Goal: Transaction & Acquisition: Purchase product/service

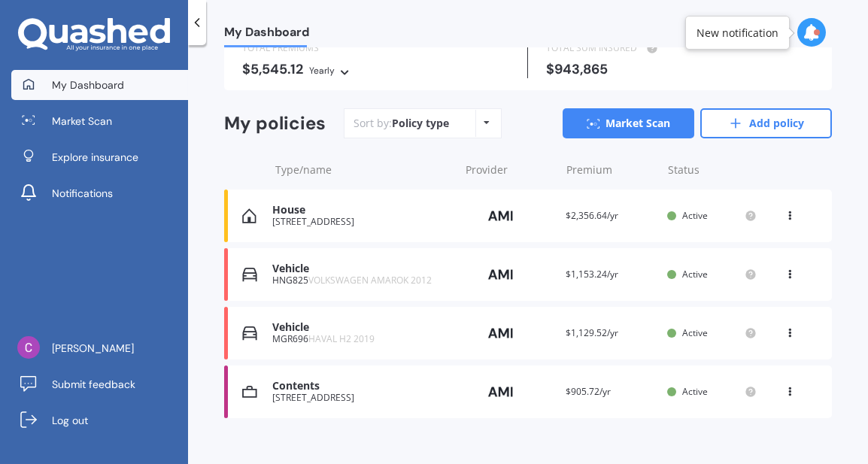
scroll to position [130, 0]
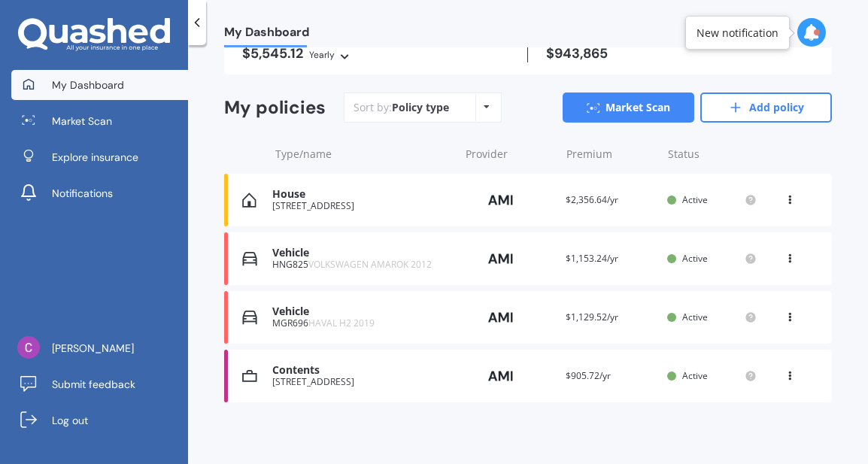
click at [282, 252] on div "Vehicle" at bounding box center [361, 253] width 179 height 13
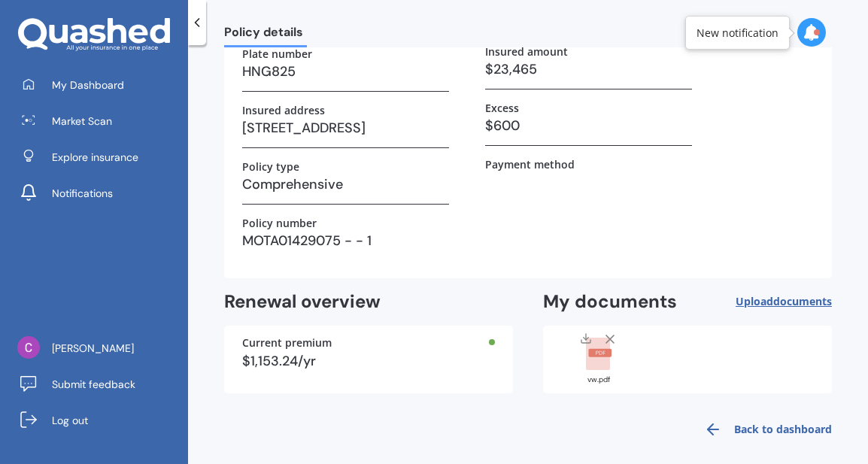
scroll to position [168, 0]
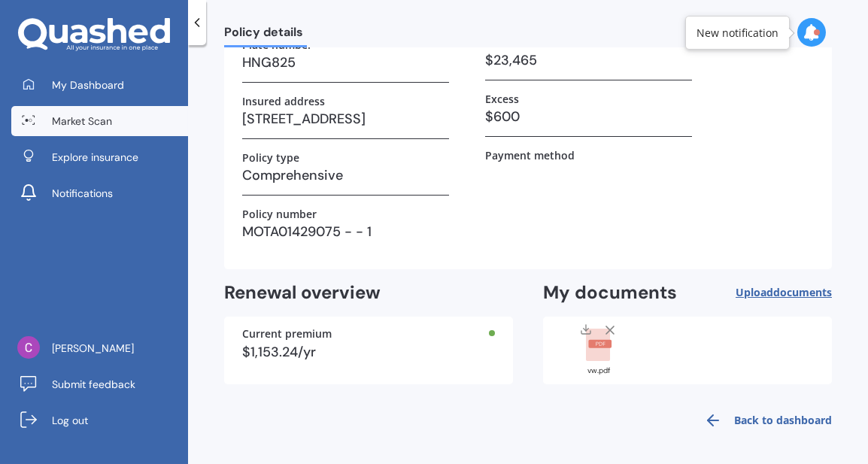
click at [94, 124] on span "Market Scan" at bounding box center [82, 121] width 60 height 15
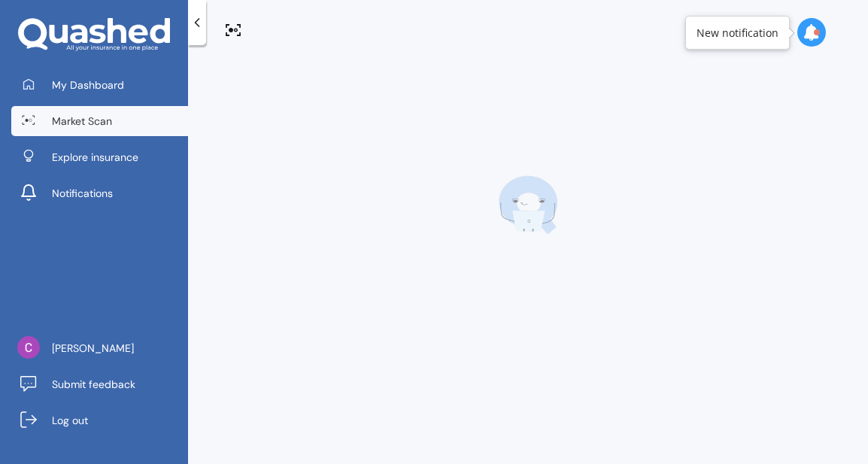
scroll to position [0, 0]
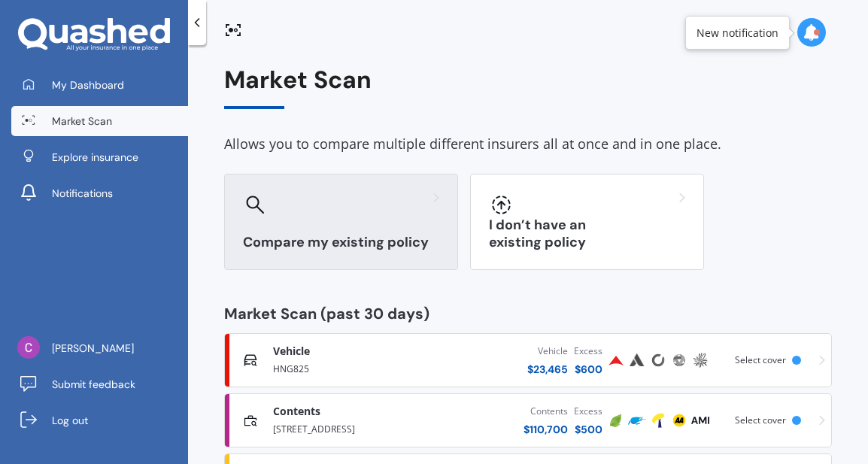
click at [360, 217] on div "Compare my existing policy" at bounding box center [341, 222] width 234 height 96
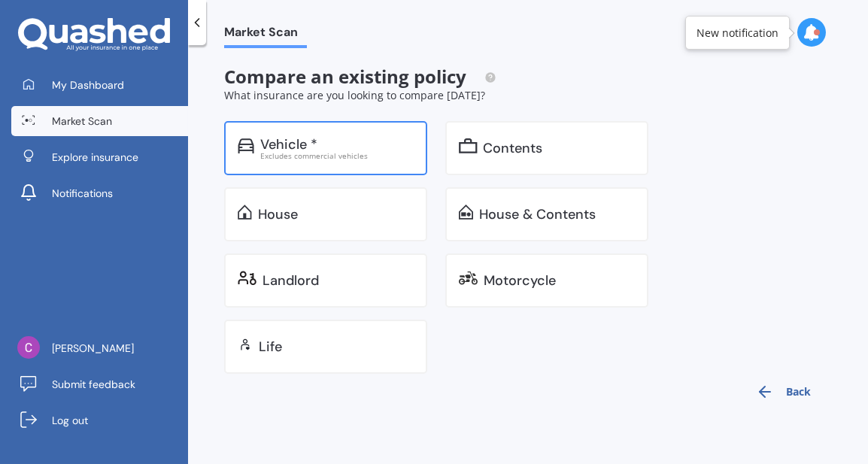
click at [329, 156] on div "Excludes commercial vehicles" at bounding box center [336, 156] width 153 height 8
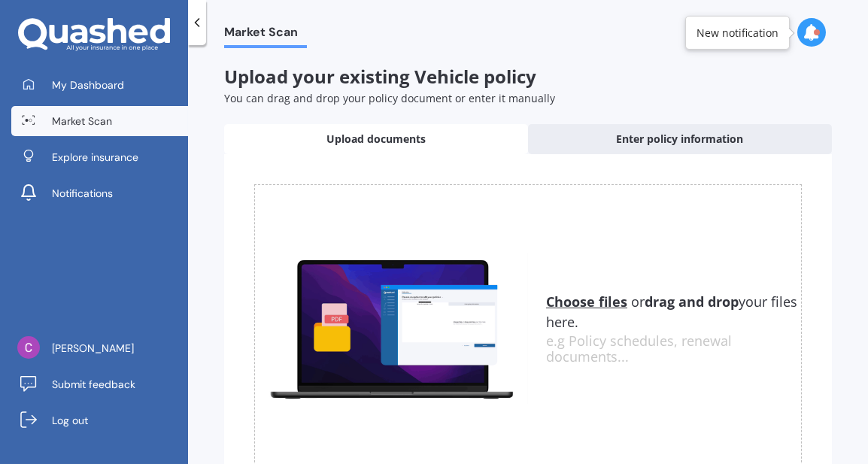
click at [97, 119] on span "Market Scan" at bounding box center [82, 121] width 60 height 15
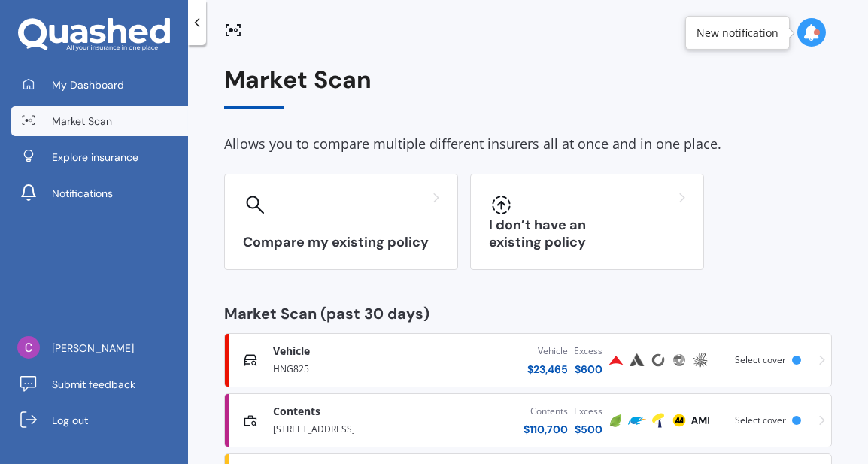
scroll to position [136, 0]
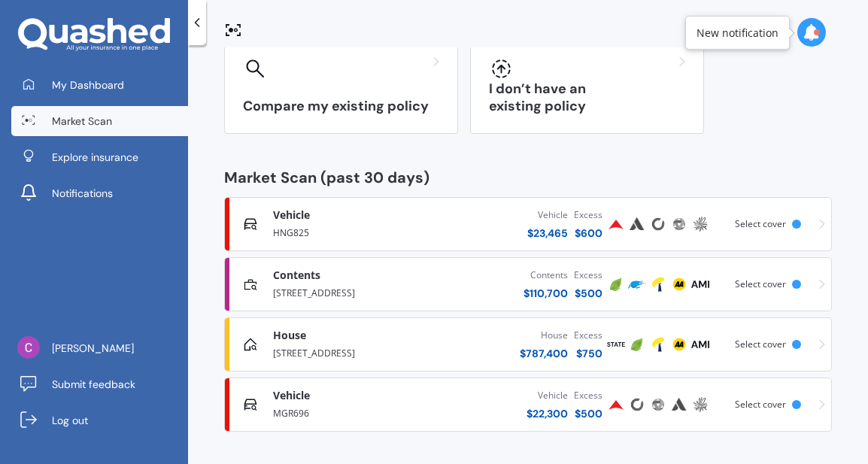
click at [319, 241] on div "Vehicle Comprehensive HNG825 Vehicle $ 23,465 Excess $ 600 Scanned a week ago S…" at bounding box center [528, 224] width 594 height 45
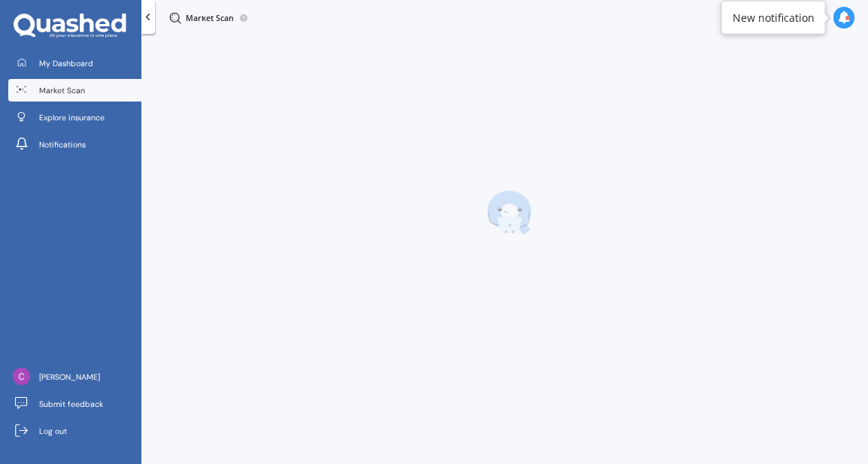
scroll to position [0, 0]
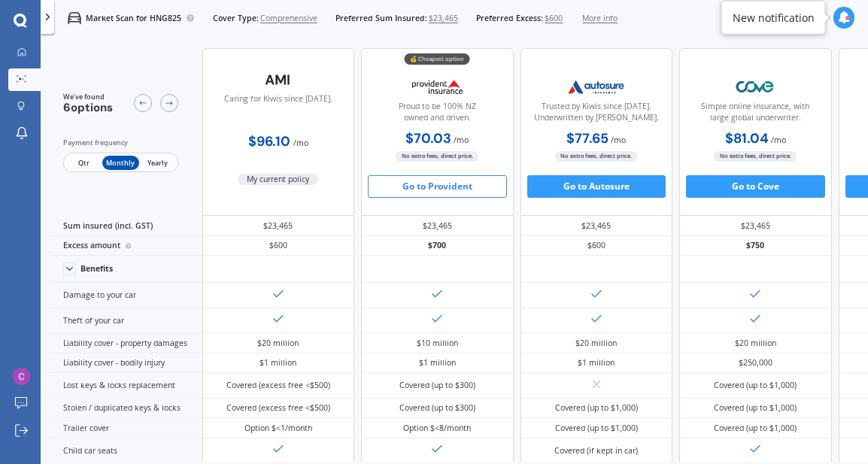
click at [158, 162] on span "Yearly" at bounding box center [157, 163] width 37 height 15
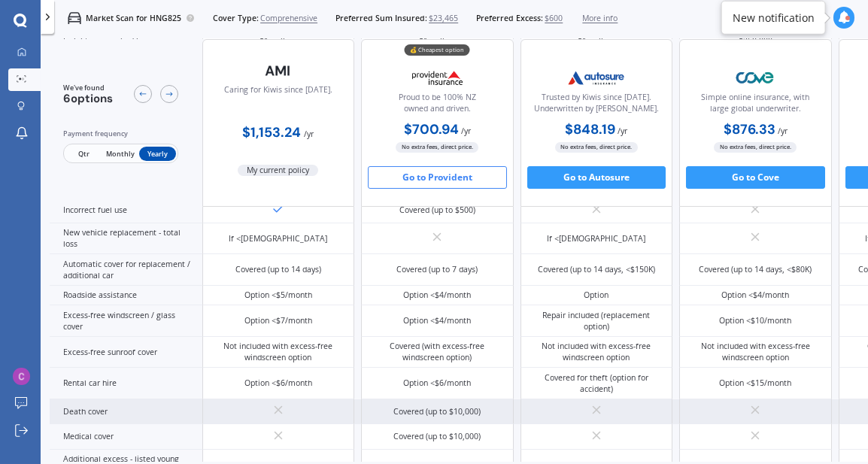
scroll to position [427, 0]
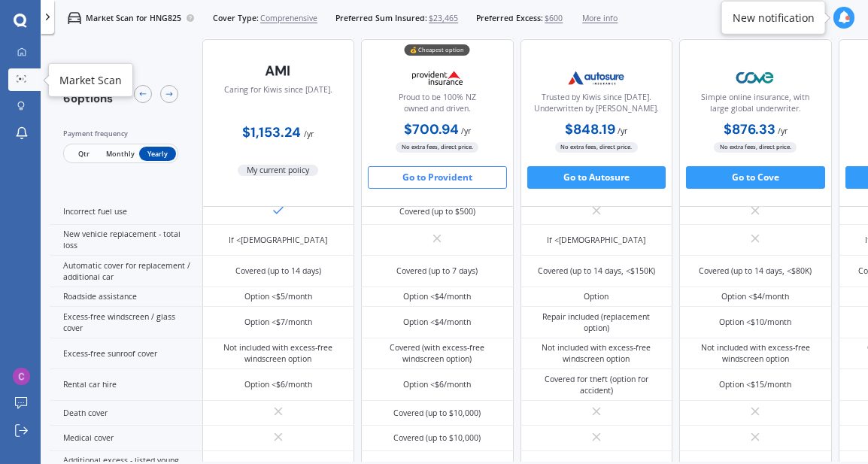
click at [22, 78] on icon at bounding box center [22, 79] width 11 height 8
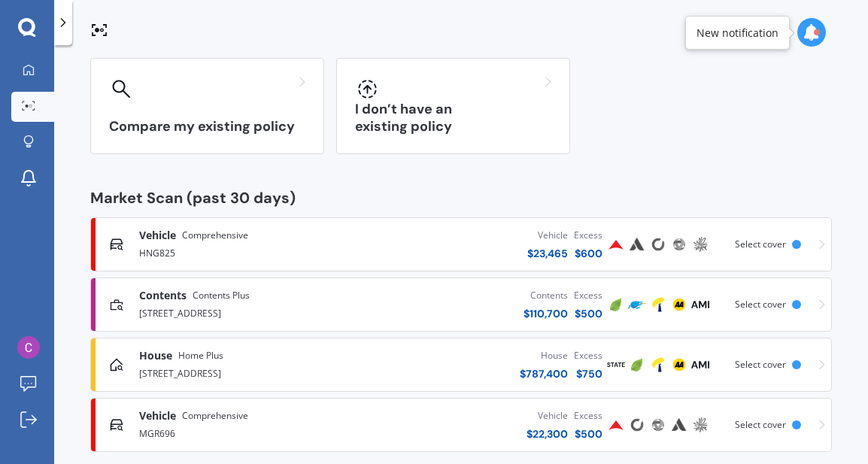
scroll to position [136, 0]
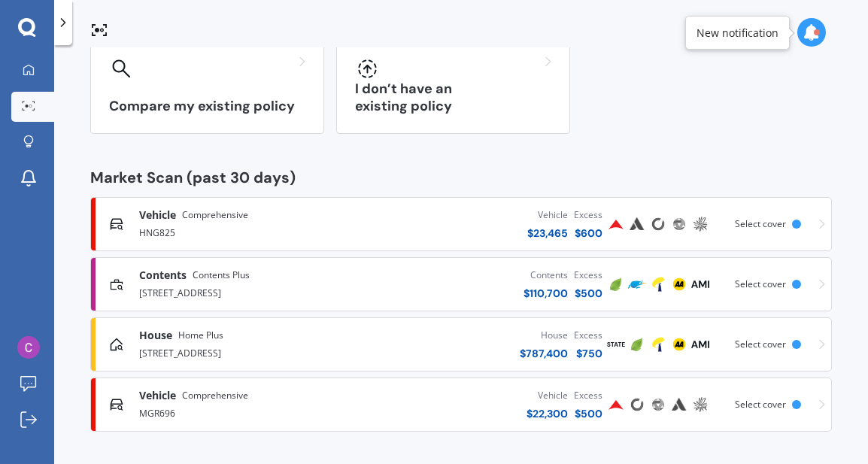
click at [238, 404] on div "MGR696" at bounding box center [248, 412] width 218 height 18
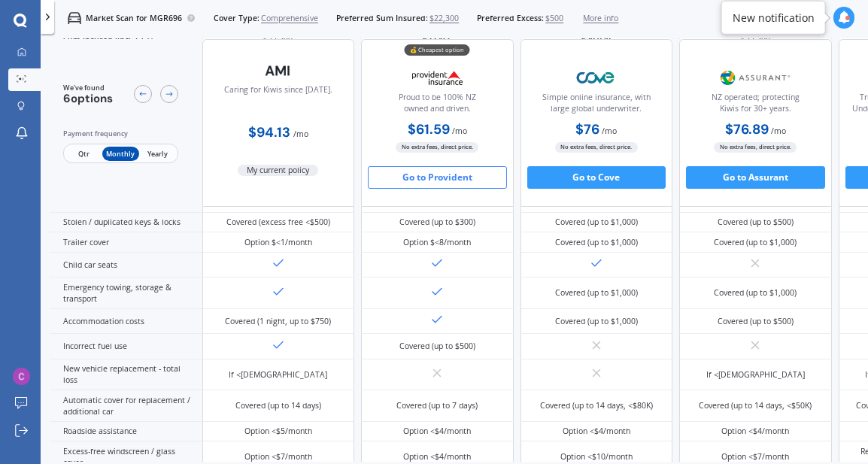
scroll to position [251, 0]
click at [160, 151] on span "Yearly" at bounding box center [157, 154] width 37 height 15
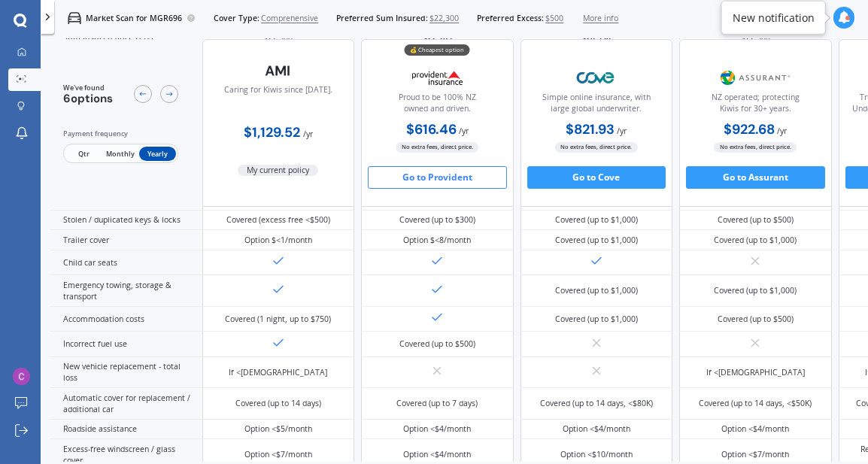
click at [87, 151] on span "Qtr" at bounding box center [83, 154] width 37 height 15
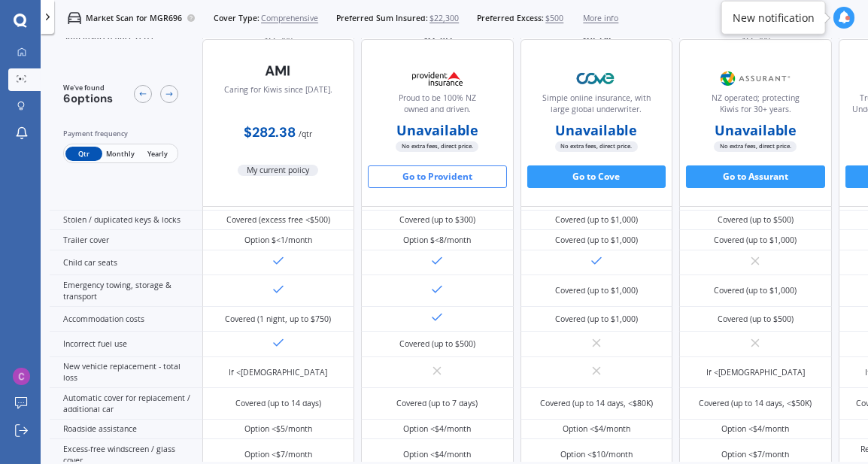
click at [124, 150] on span "Monthly" at bounding box center [120, 154] width 37 height 15
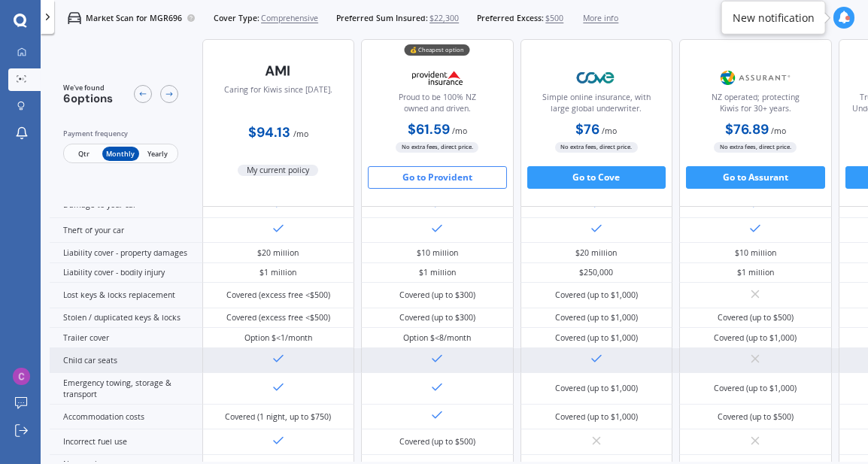
scroll to position [0, 0]
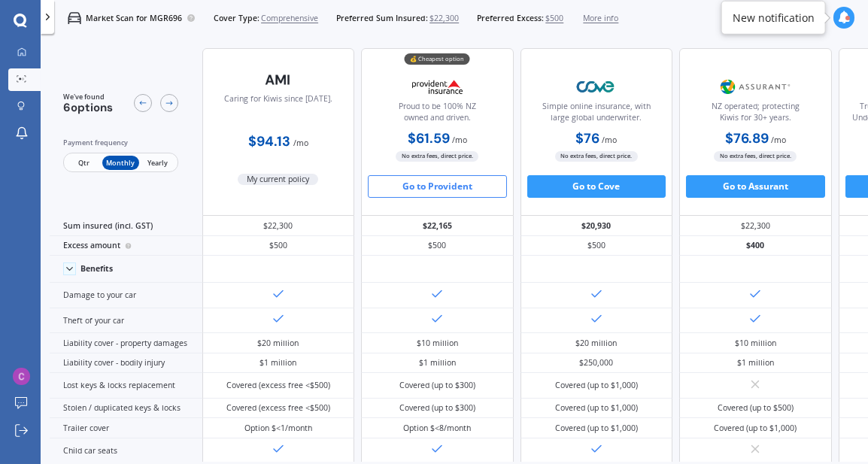
click at [423, 187] on button "Go to Provident" at bounding box center [437, 186] width 139 height 23
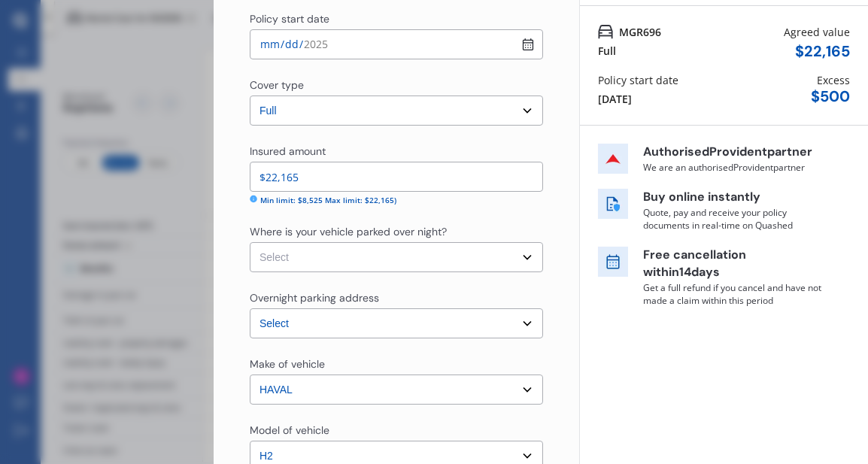
scroll to position [135, 0]
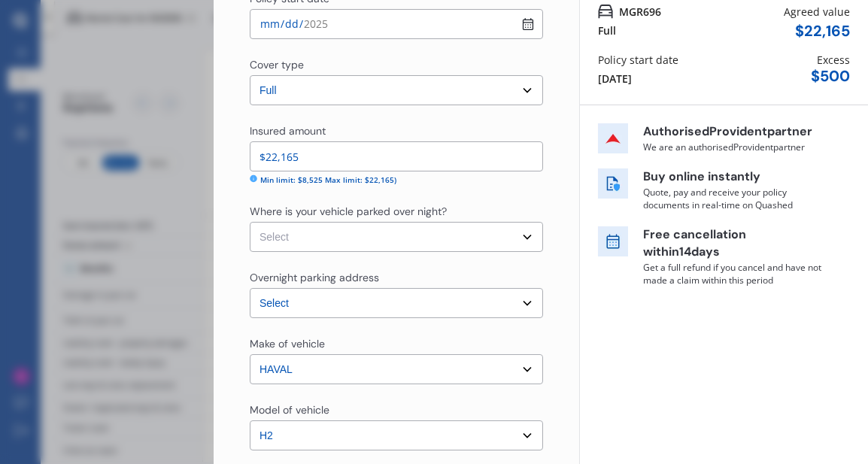
click at [516, 232] on select "Select Garage (fully enclosed) Off Street Parking Other" at bounding box center [396, 237] width 293 height 30
select select "OTHER"
click at [250, 222] on select "Select Garage (fully enclosed) Off Street Parking Other" at bounding box center [396, 237] width 293 height 30
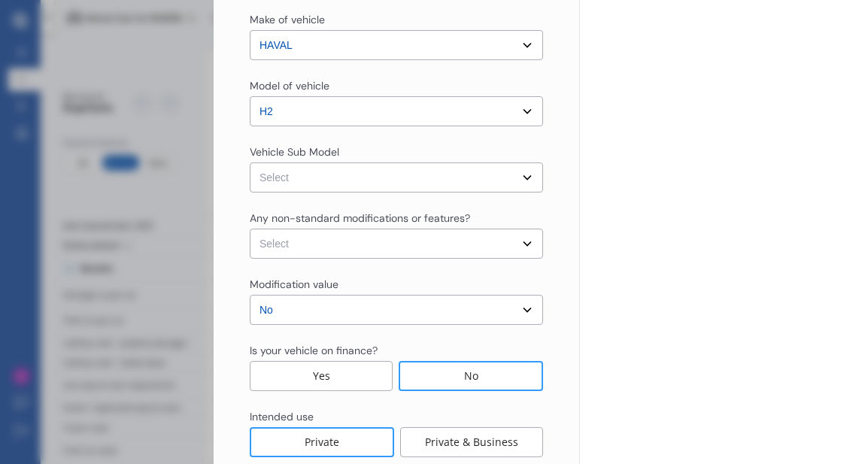
scroll to position [478, 0]
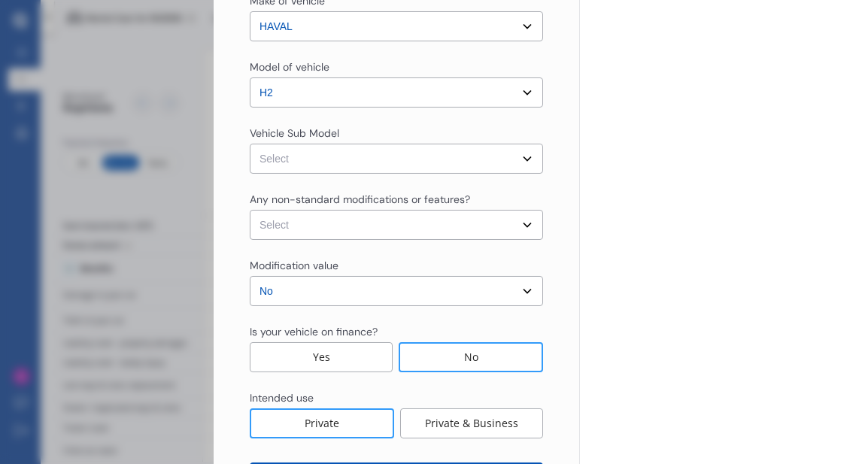
click at [382, 227] on select "Select None [MEDICAL_DATA] System(NOS) Roll Cage Full Racing Harness" at bounding box center [396, 225] width 293 height 30
select select "none"
click at [250, 210] on select "Select None [MEDICAL_DATA] System(NOS) Roll Cage Full Racing Harness" at bounding box center [396, 225] width 293 height 30
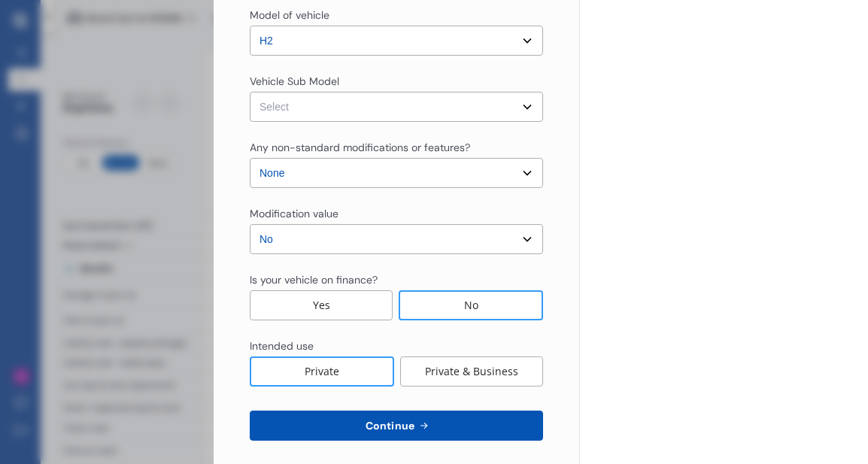
scroll to position [542, 0]
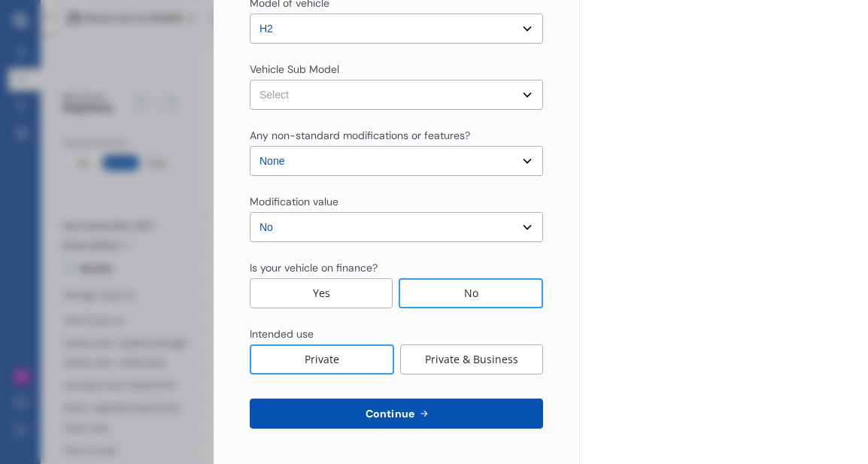
click at [418, 411] on icon at bounding box center [423, 414] width 13 height 12
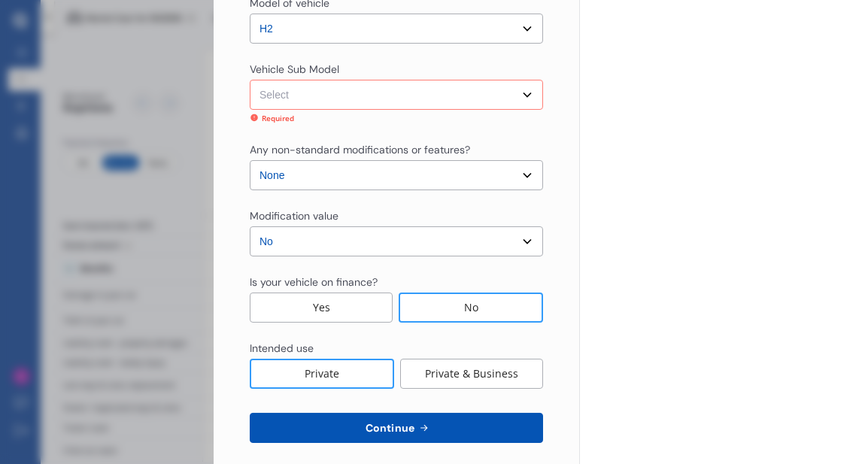
click at [439, 94] on select "Select H2 LUX Wagon 5dr Auto 6sp 1.5T" at bounding box center [396, 95] width 293 height 30
select select "NZVHAVA2019AEAB"
click at [250, 80] on select "Select H2 LUX Wagon 5dr Auto 6sp 1.5T" at bounding box center [396, 95] width 293 height 30
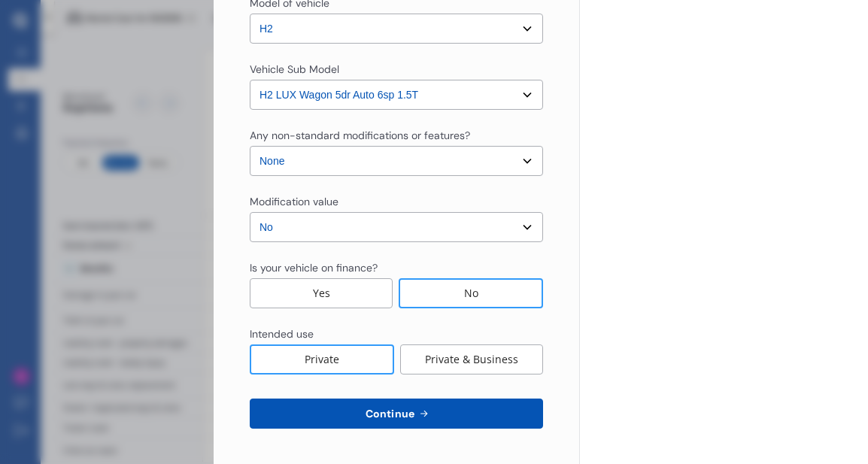
click at [442, 408] on button "Continue" at bounding box center [396, 414] width 293 height 30
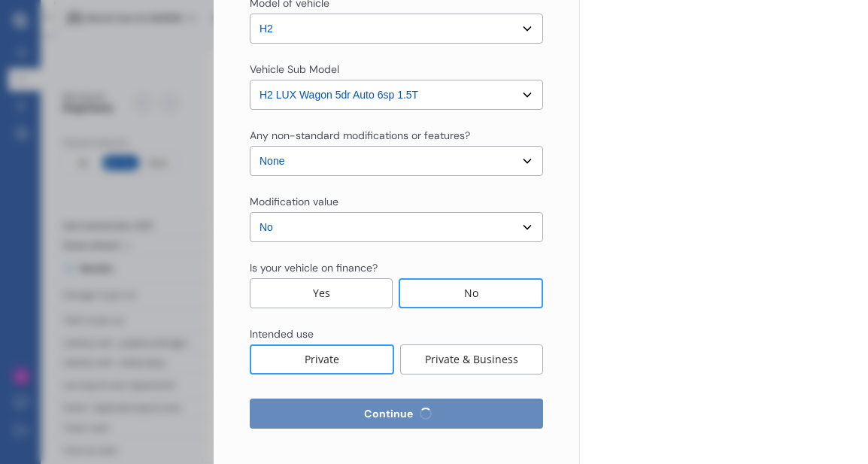
select select "15"
select select "06"
select select "1979"
select select "NZ_FULL"
select select "0"
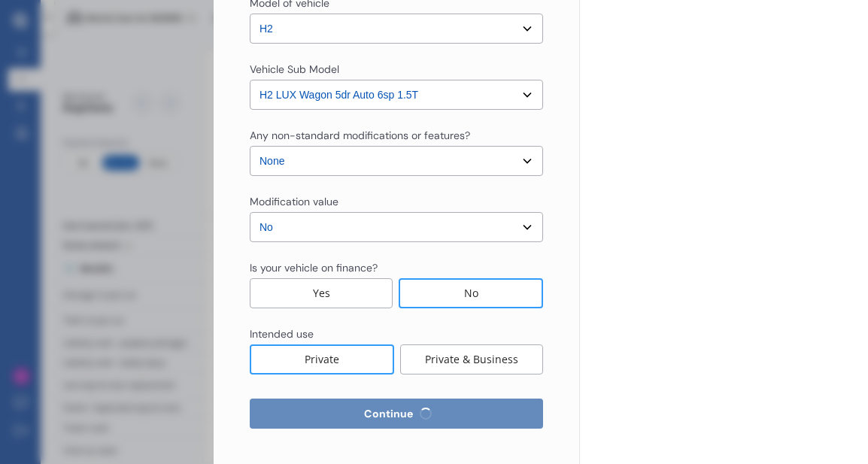
select select "25"
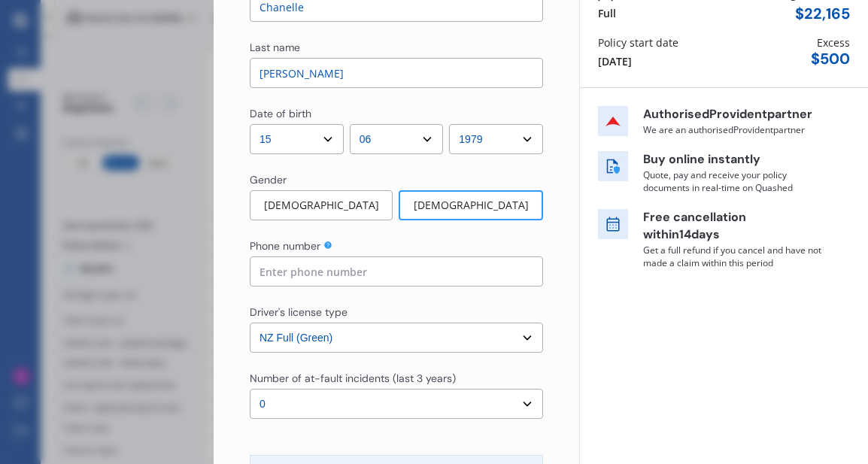
scroll to position [175, 0]
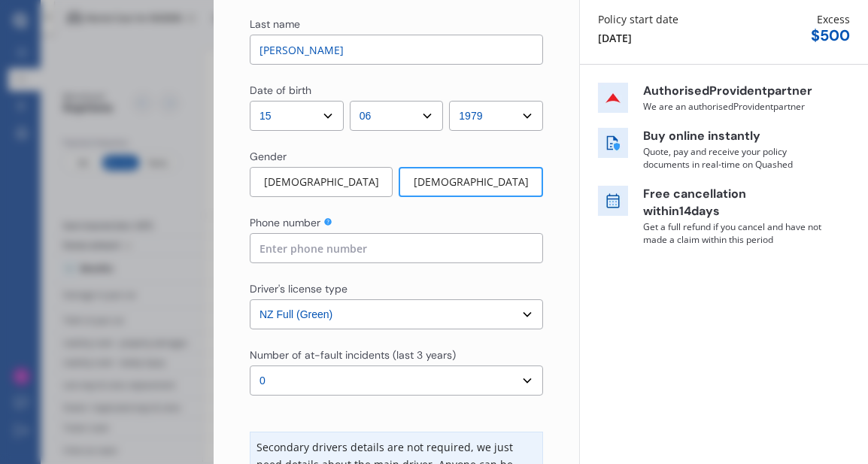
click at [410, 253] on input at bounding box center [396, 248] width 293 height 30
type input "0275082990"
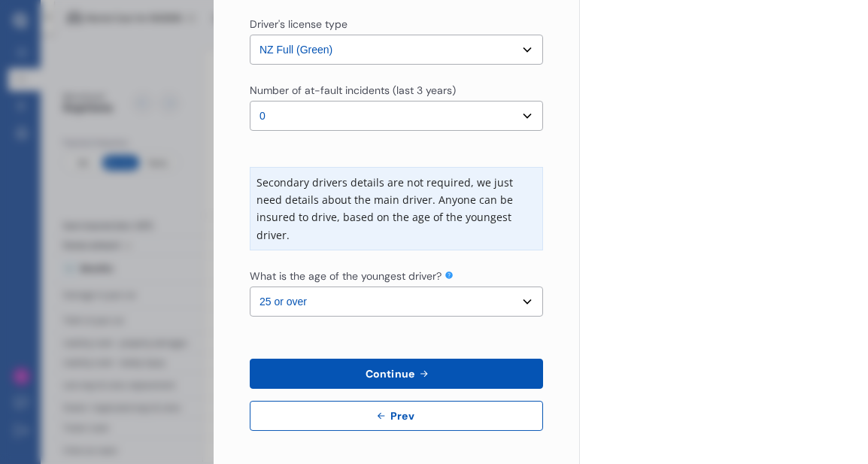
scroll to position [442, 0]
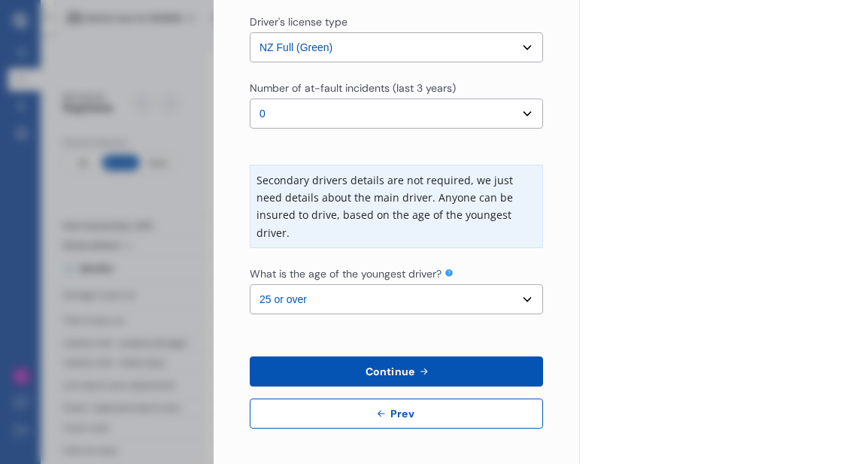
click at [431, 366] on button "Continue" at bounding box center [396, 372] width 293 height 30
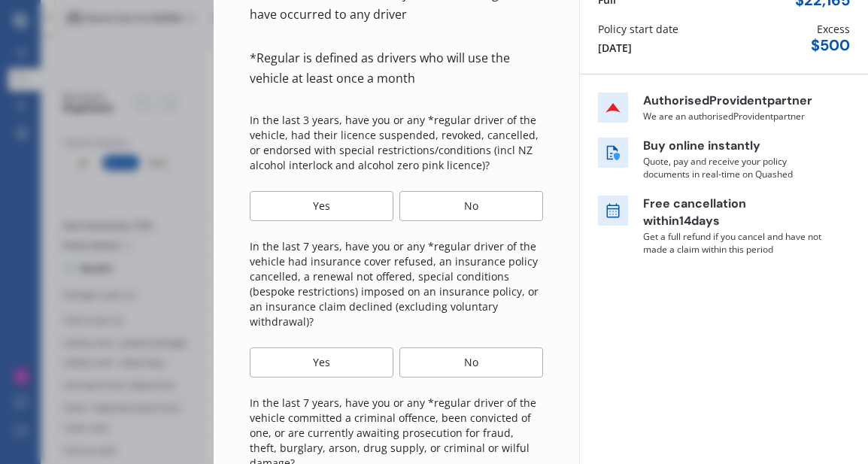
scroll to position [164, 0]
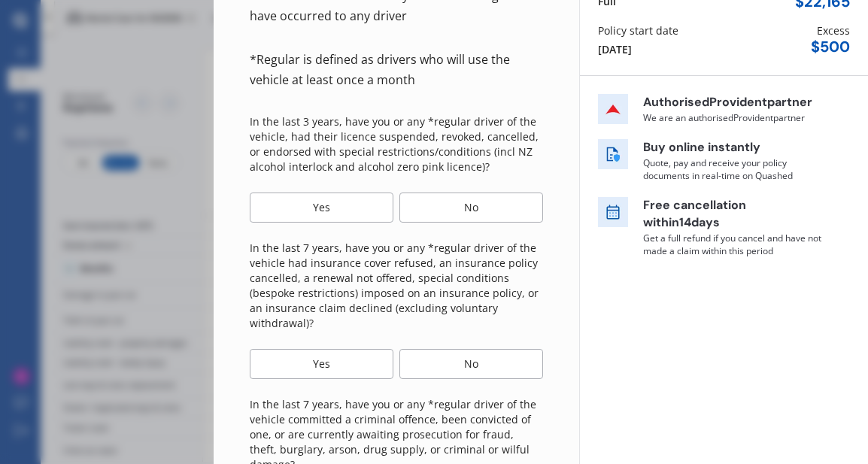
click at [459, 207] on div "No" at bounding box center [471, 208] width 144 height 30
click at [482, 375] on div "No" at bounding box center [471, 364] width 144 height 30
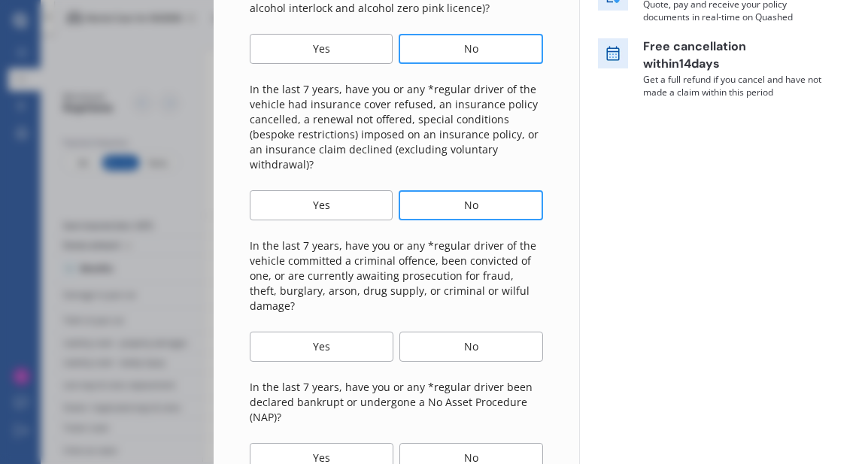
scroll to position [324, 0]
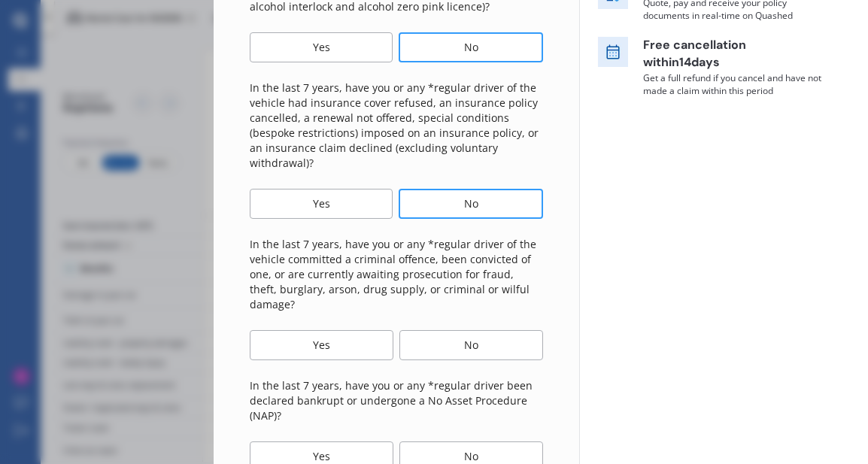
click at [445, 330] on div "No" at bounding box center [471, 345] width 144 height 30
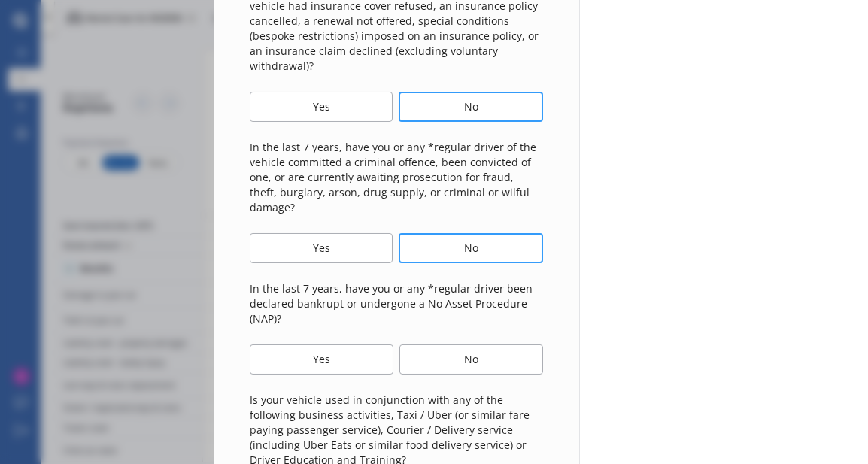
scroll to position [423, 0]
click at [457, 348] on div "No" at bounding box center [471, 358] width 144 height 30
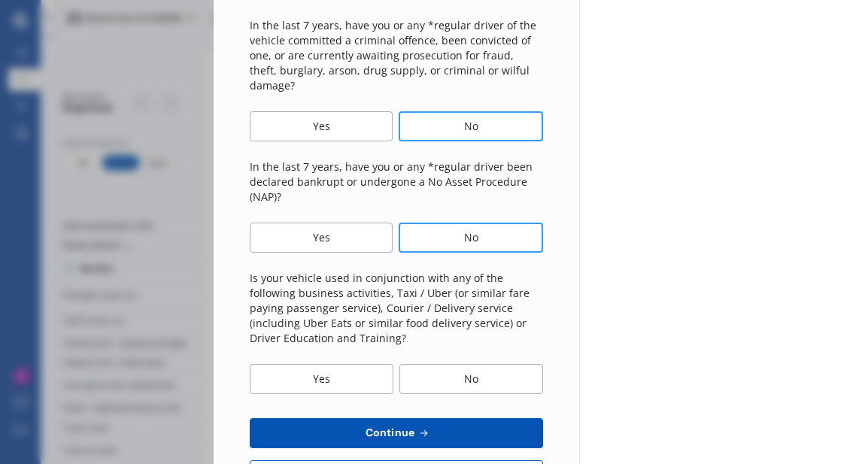
scroll to position [545, 0]
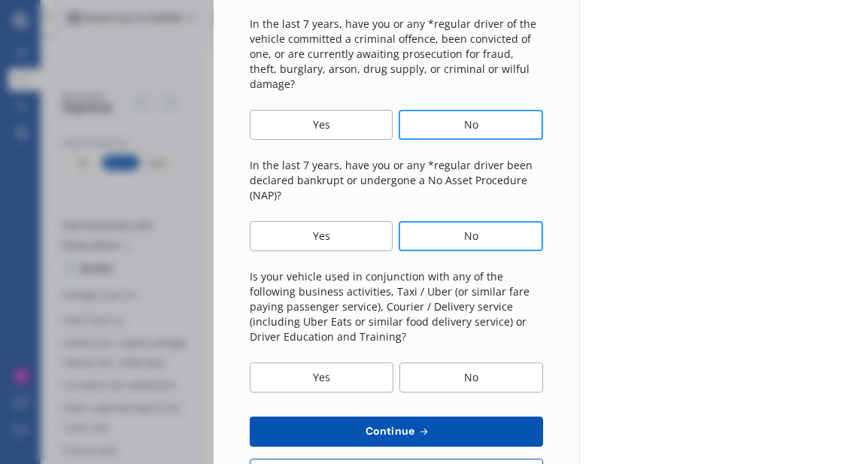
click at [421, 363] on div "No" at bounding box center [471, 378] width 144 height 30
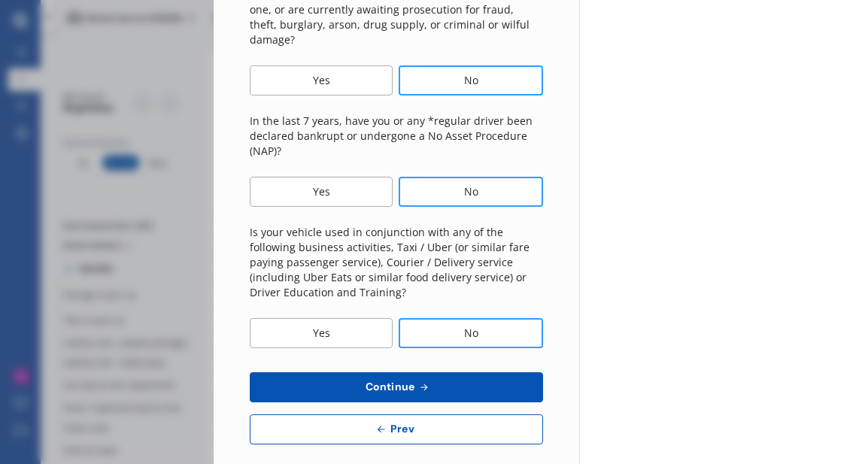
click at [412, 372] on button "Continue" at bounding box center [396, 387] width 293 height 30
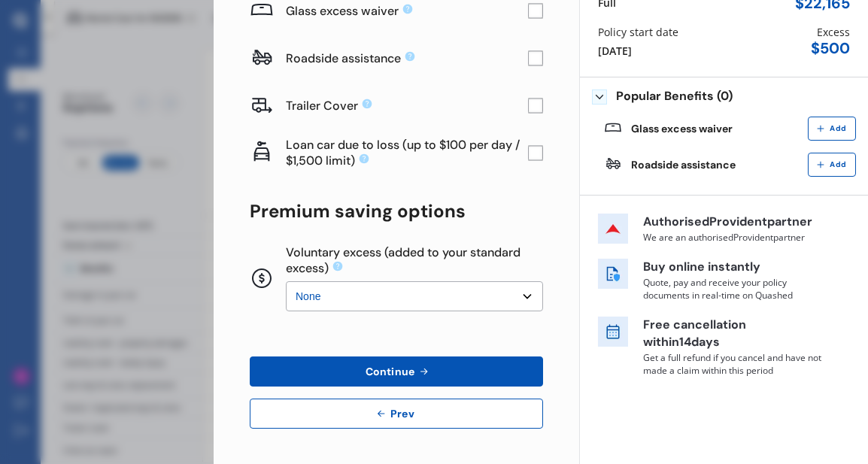
scroll to position [0, 0]
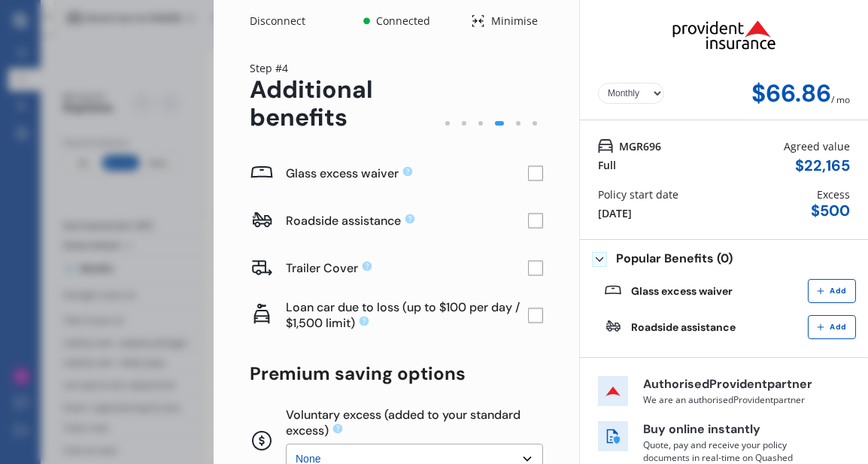
click at [528, 174] on rect at bounding box center [535, 173] width 15 height 15
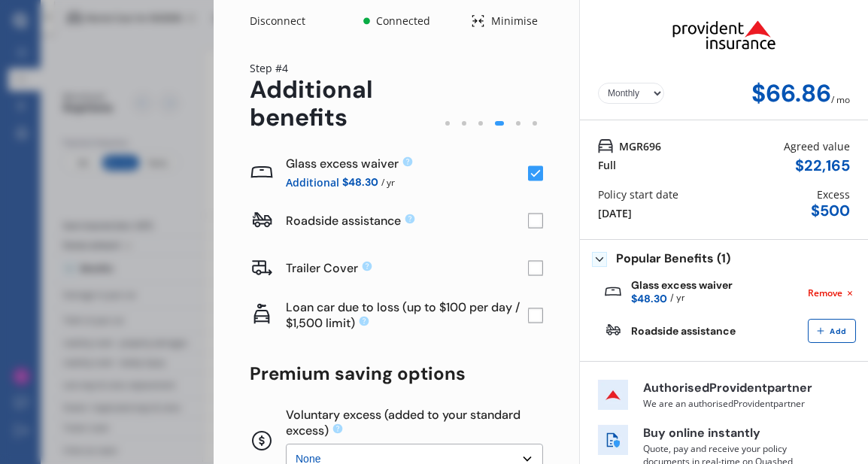
click at [530, 223] on rect at bounding box center [535, 221] width 15 height 15
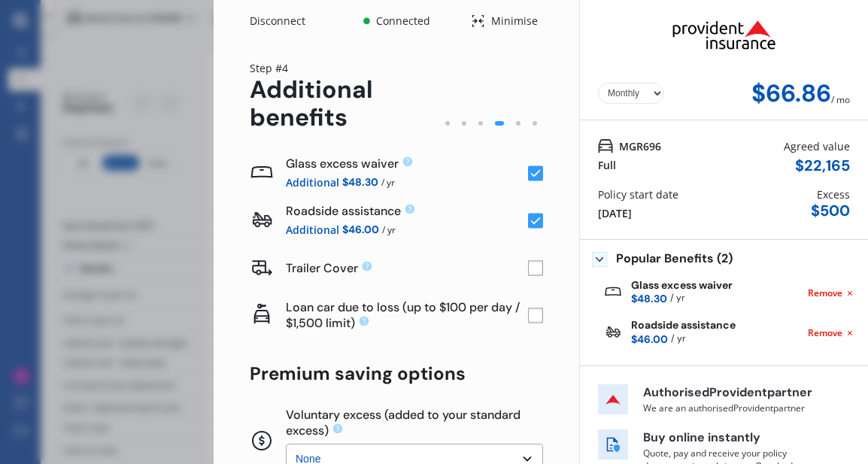
click at [530, 223] on rect at bounding box center [535, 221] width 15 height 15
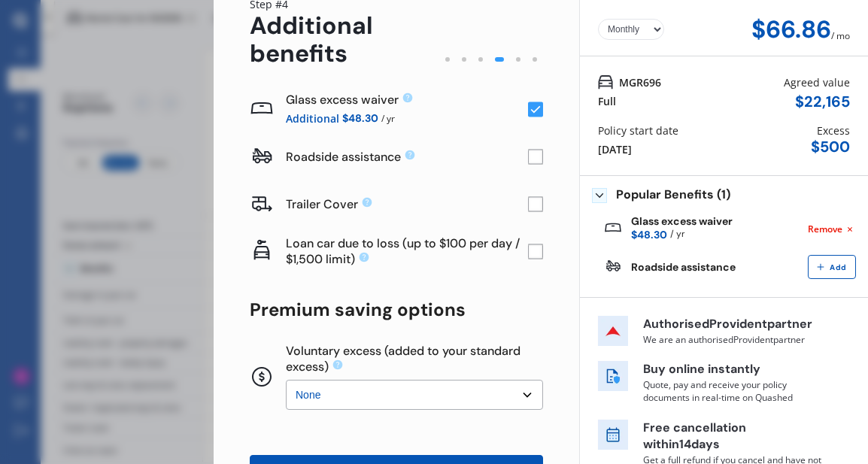
scroll to position [83, 0]
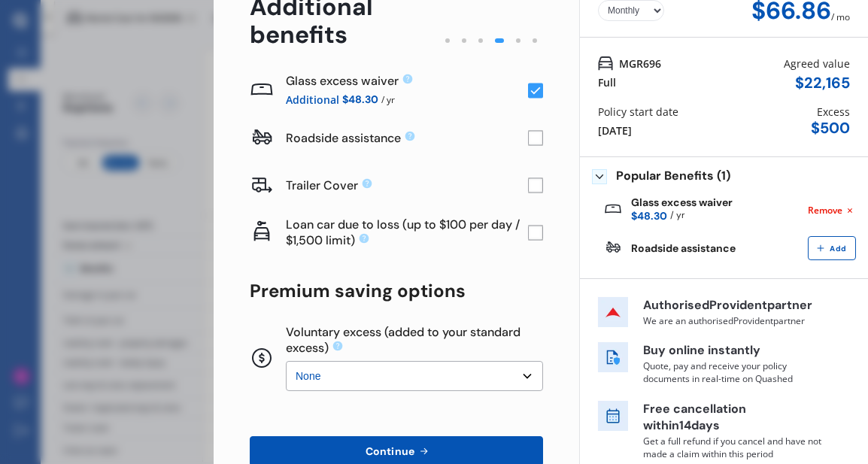
click at [528, 182] on rect at bounding box center [535, 185] width 15 height 15
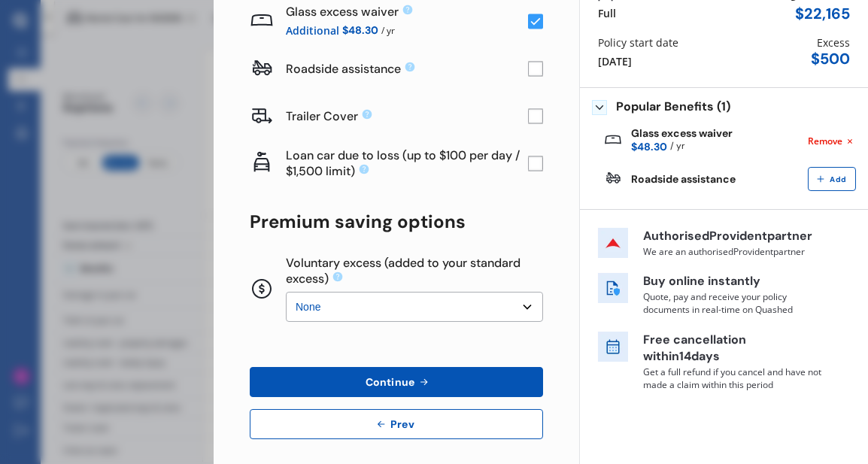
scroll to position [155, 0]
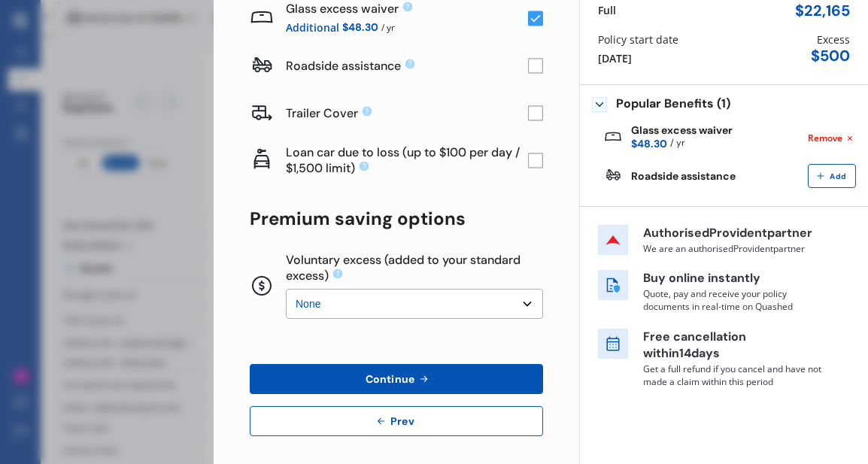
click at [528, 160] on rect at bounding box center [535, 160] width 15 height 15
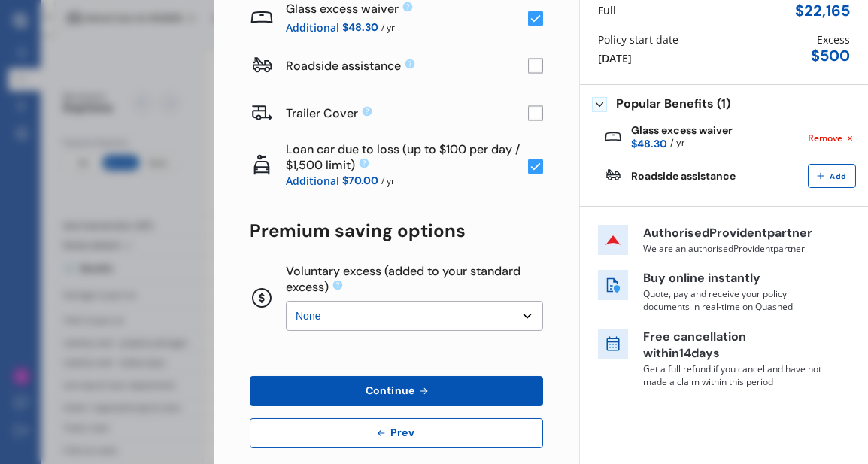
click at [528, 160] on rect at bounding box center [535, 166] width 15 height 15
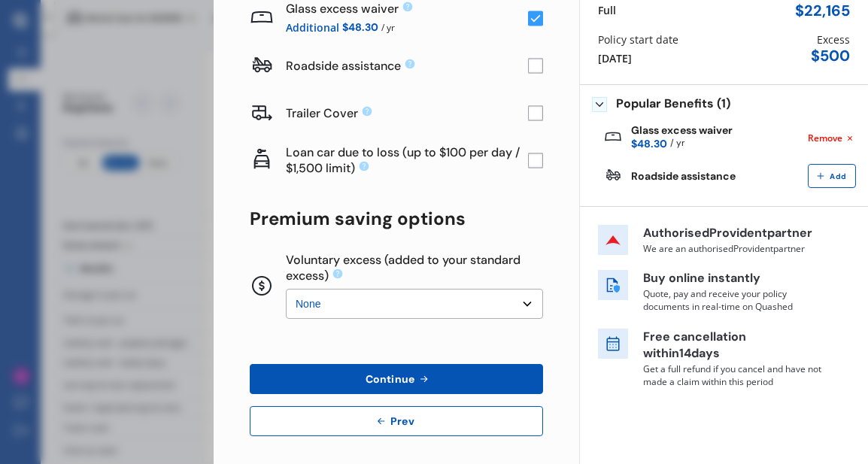
click at [531, 163] on rect at bounding box center [535, 160] width 15 height 15
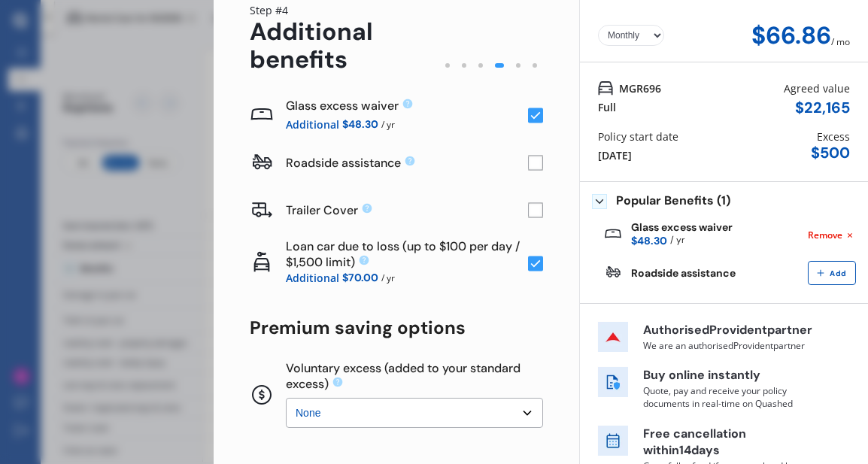
scroll to position [51, 0]
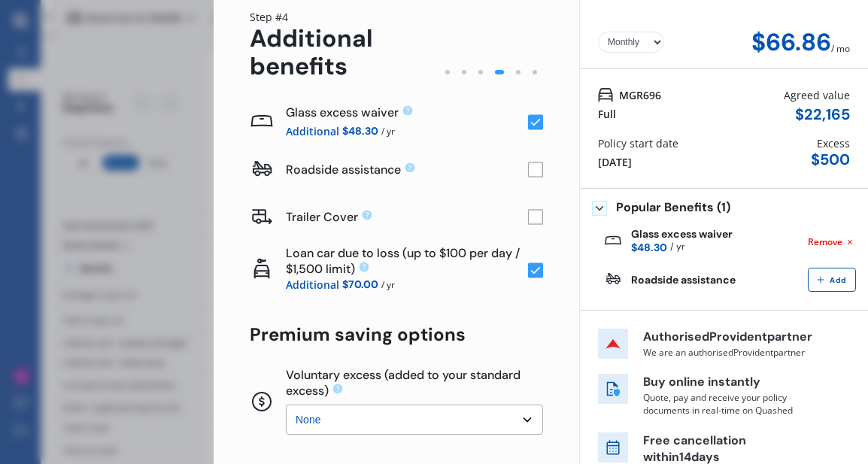
click at [528, 272] on rect at bounding box center [535, 270] width 15 height 15
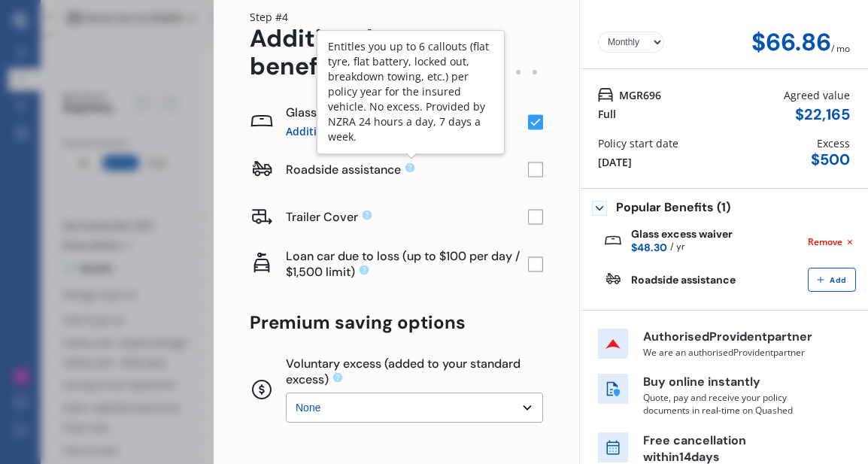
click at [411, 168] on icon at bounding box center [410, 168] width 10 height 10
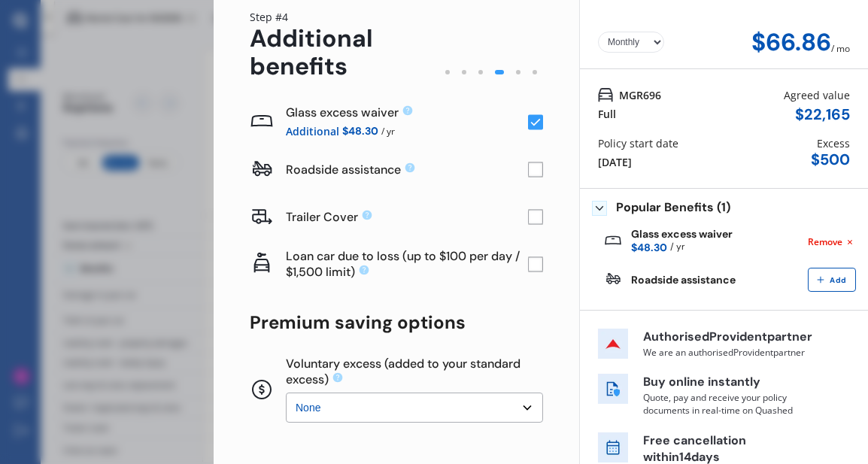
click at [411, 168] on icon at bounding box center [410, 168] width 10 height 10
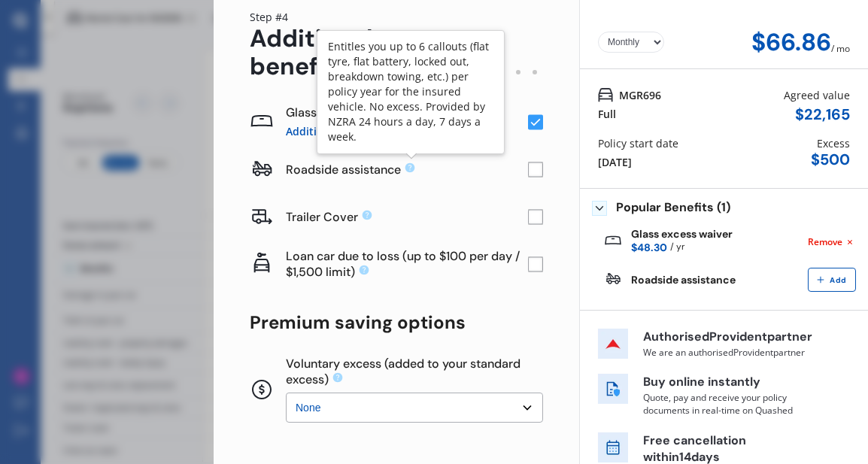
click at [411, 168] on icon at bounding box center [410, 168] width 10 height 10
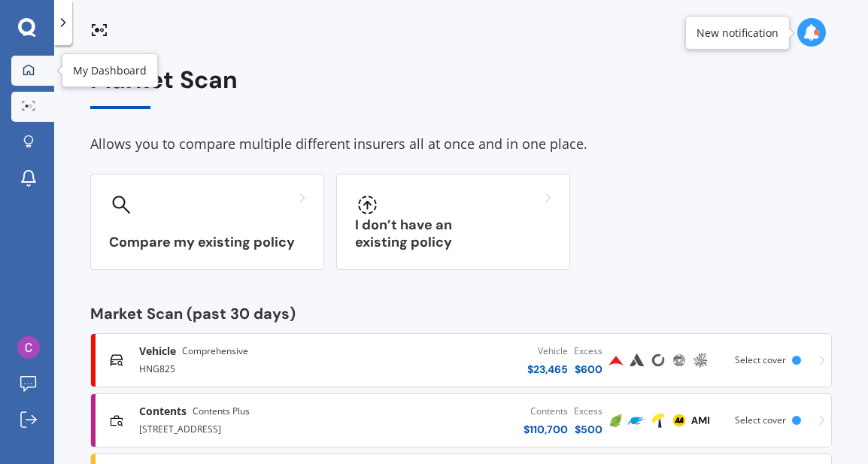
click at [30, 75] on icon at bounding box center [29, 70] width 12 height 12
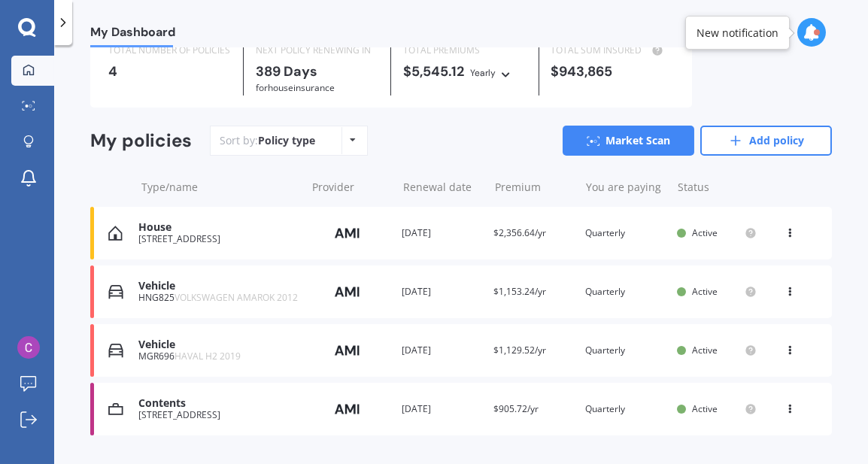
scroll to position [97, 0]
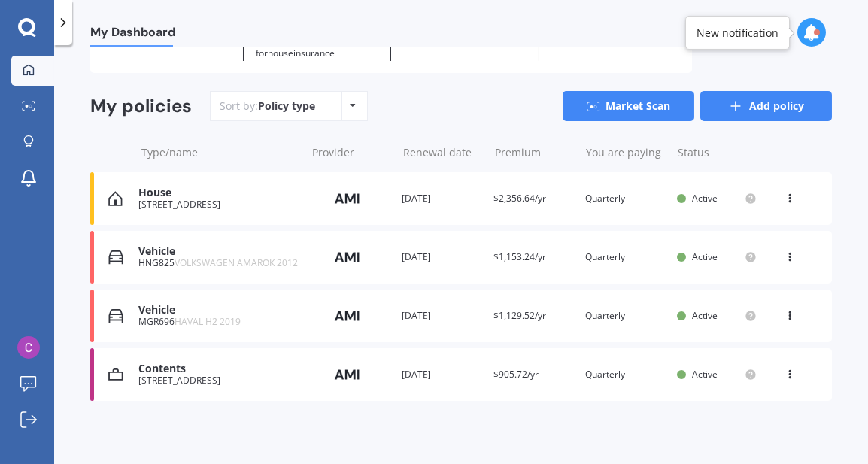
click at [746, 108] on link "Add policy" at bounding box center [766, 106] width 132 height 30
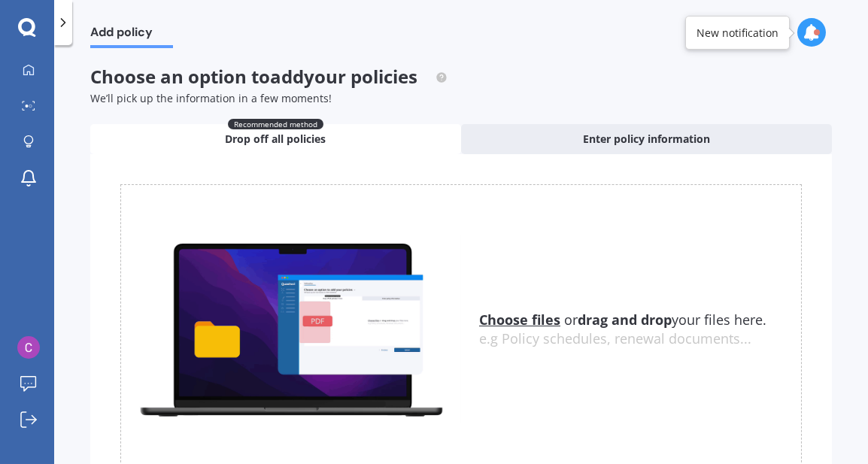
scroll to position [0, 0]
